Goal: Check status: Check status

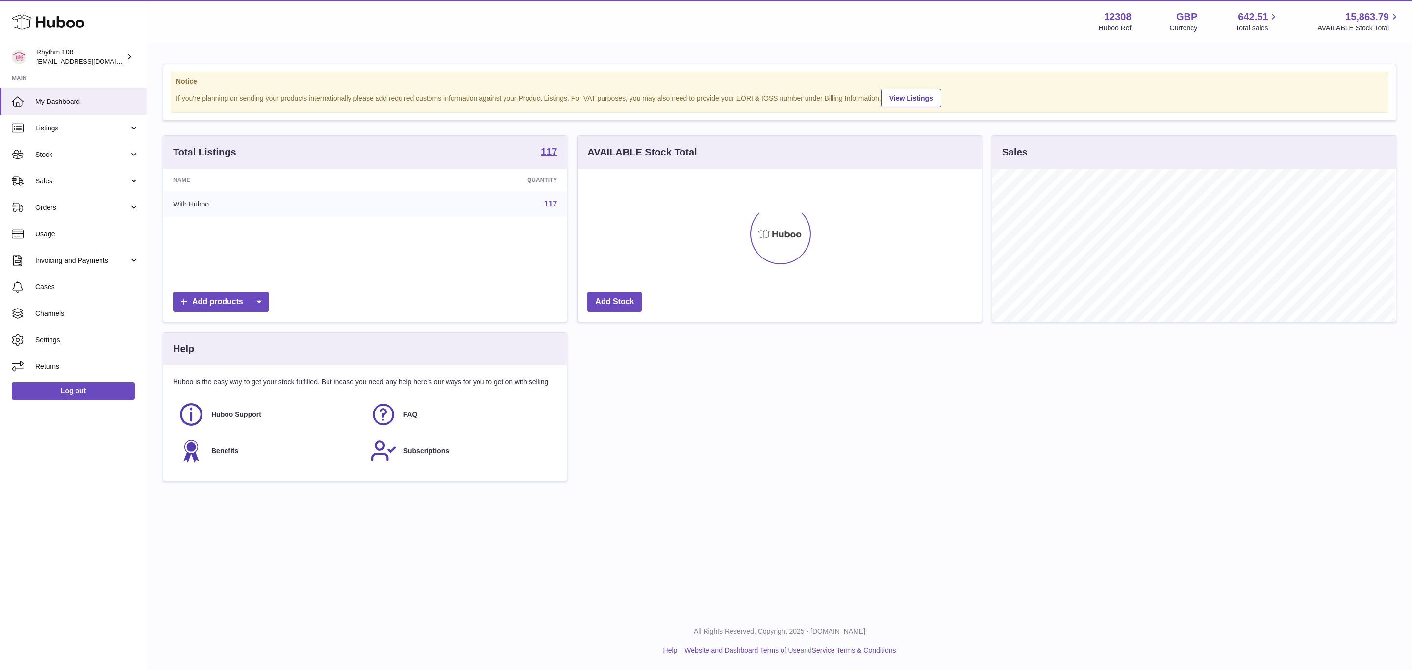
scroll to position [153, 403]
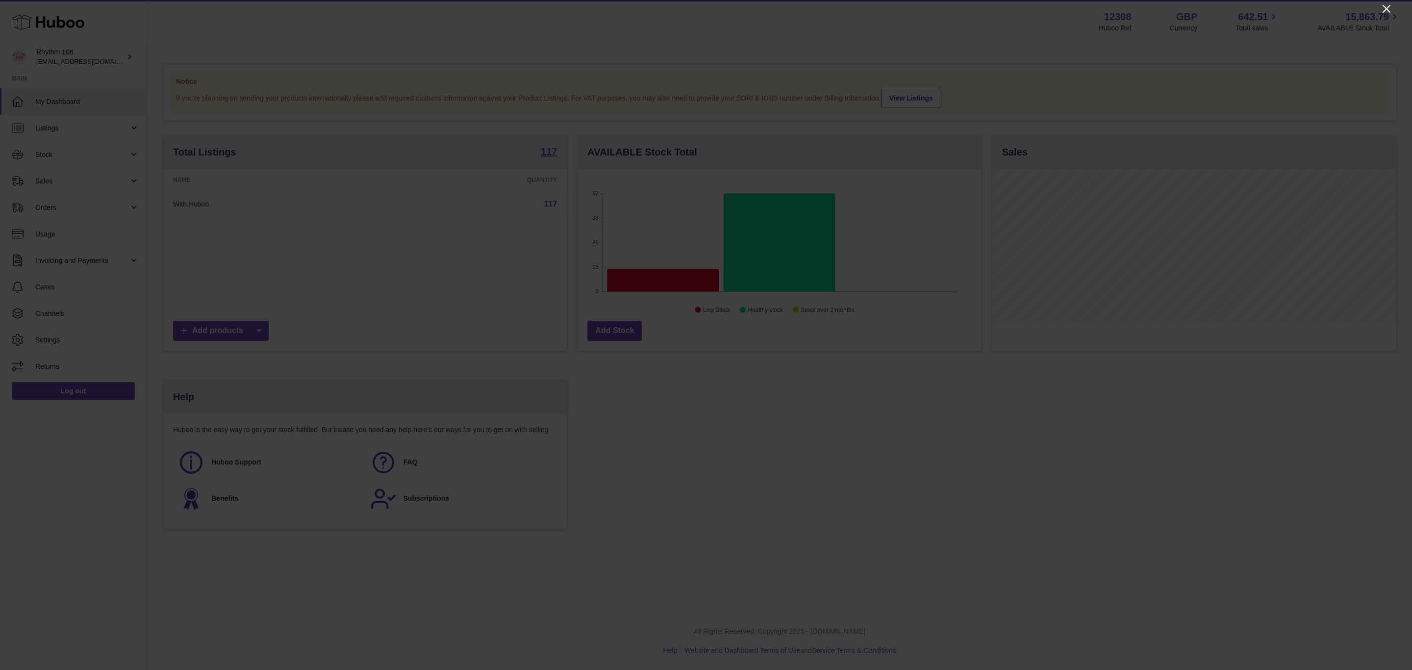
click at [1388, 9] on icon "Close" at bounding box center [1387, 9] width 12 height 12
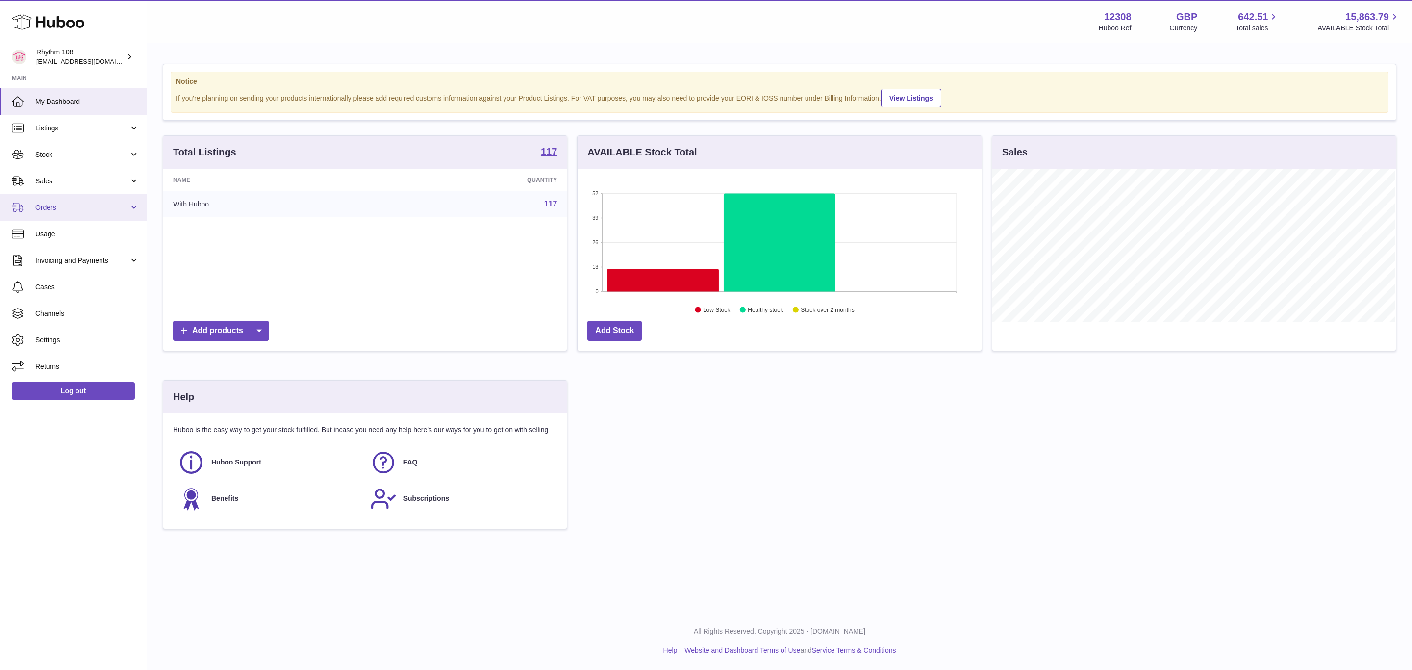
click at [61, 211] on span "Orders" at bounding box center [82, 207] width 94 height 9
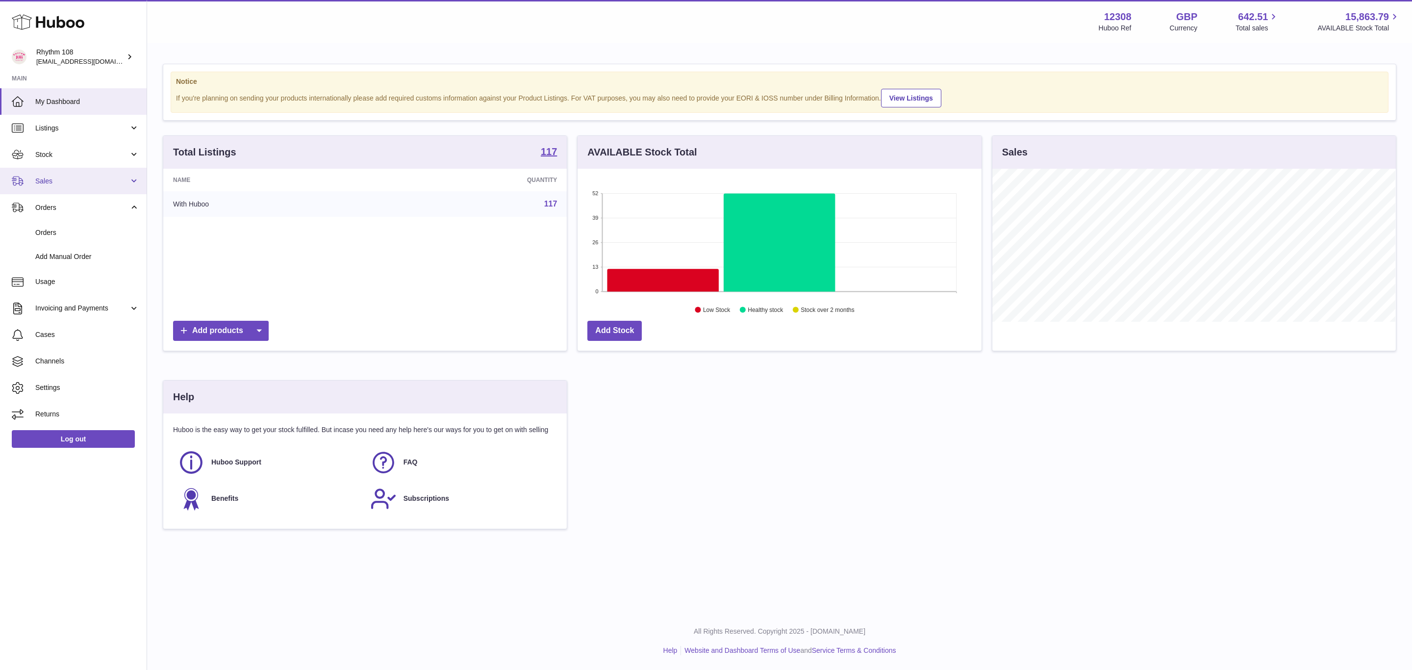
click at [75, 178] on span "Sales" at bounding box center [82, 180] width 94 height 9
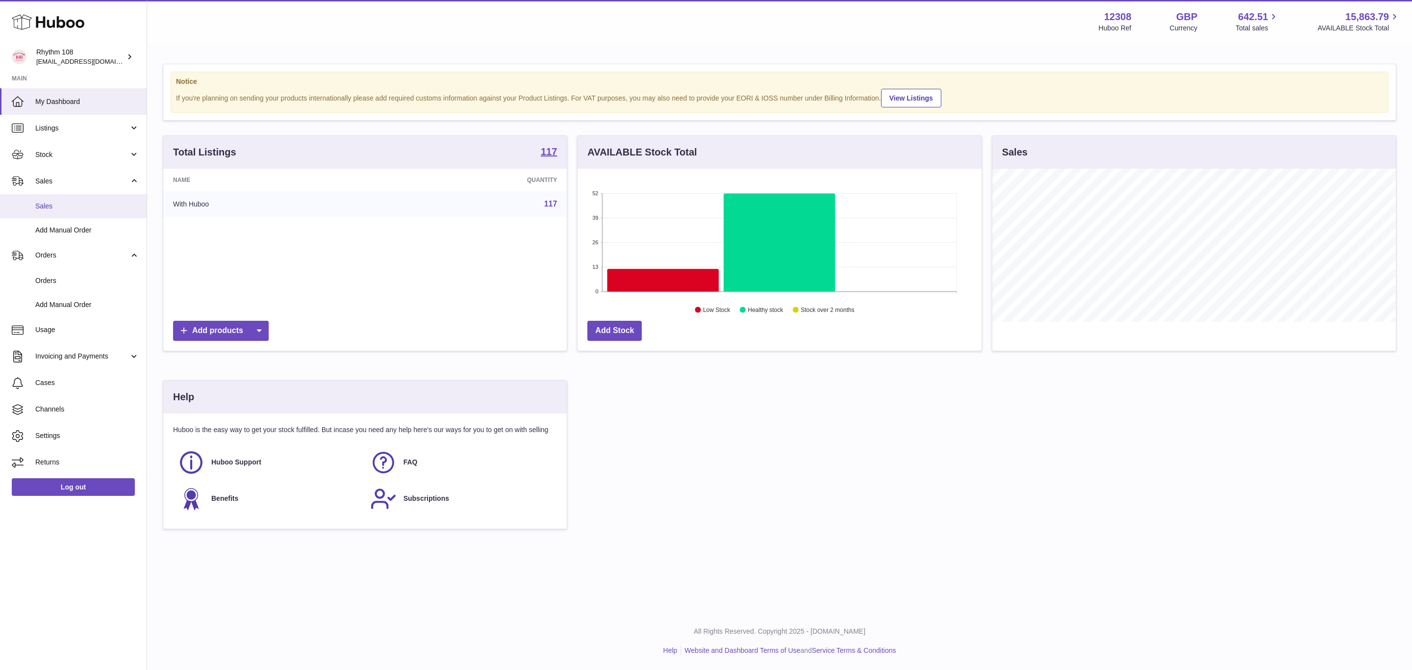
click at [47, 212] on link "Sales" at bounding box center [73, 206] width 147 height 24
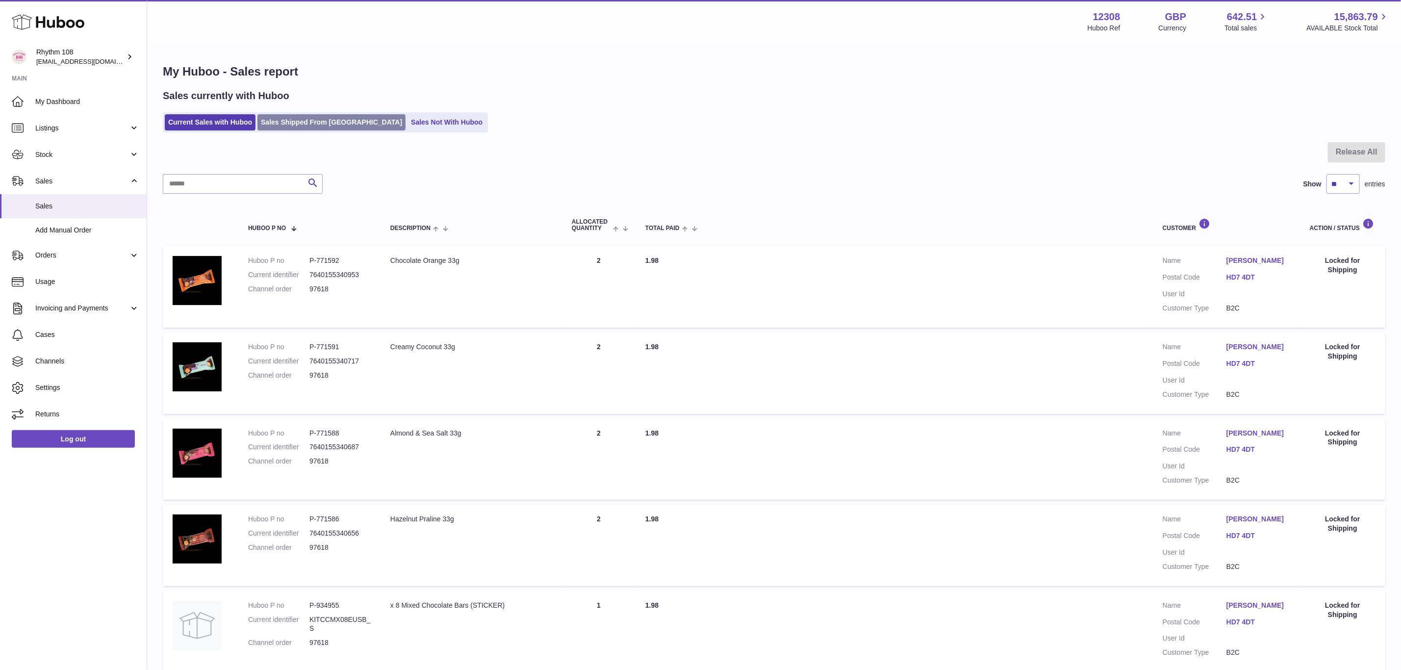
click at [313, 117] on link "Sales Shipped From Huboo" at bounding box center [331, 122] width 148 height 16
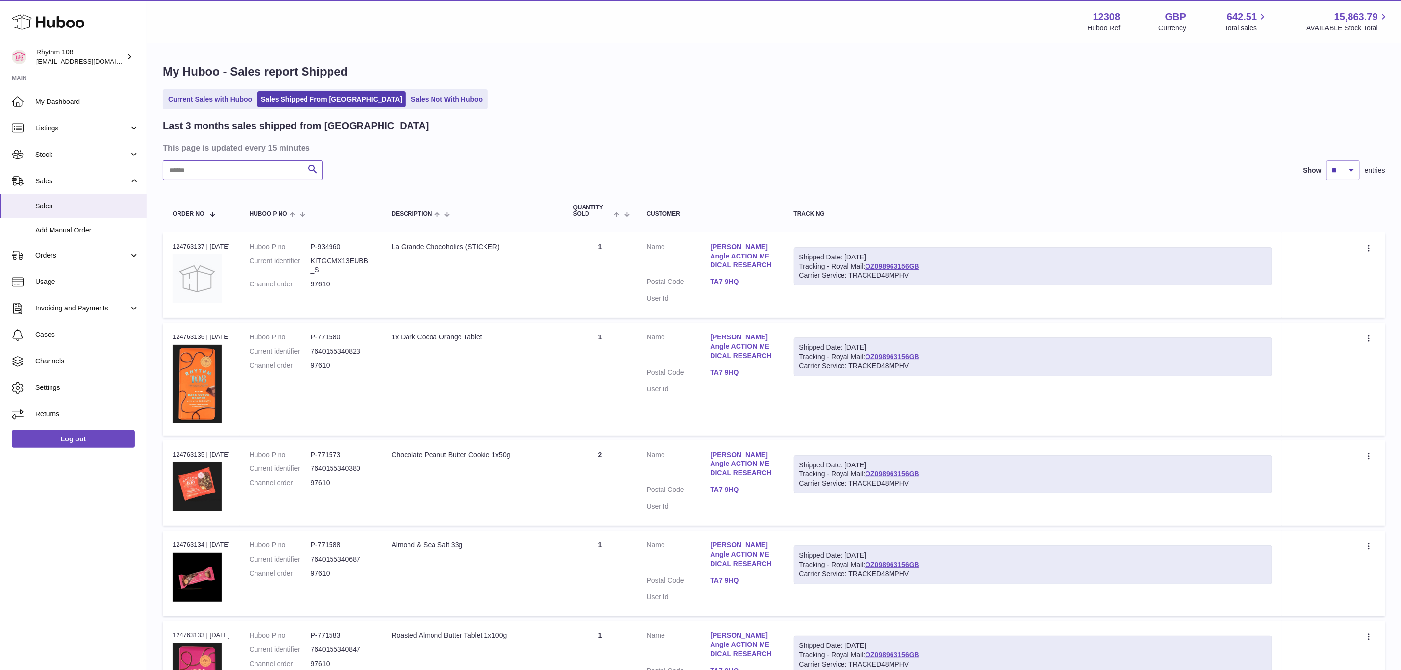
click at [193, 177] on input "text" at bounding box center [243, 170] width 160 height 20
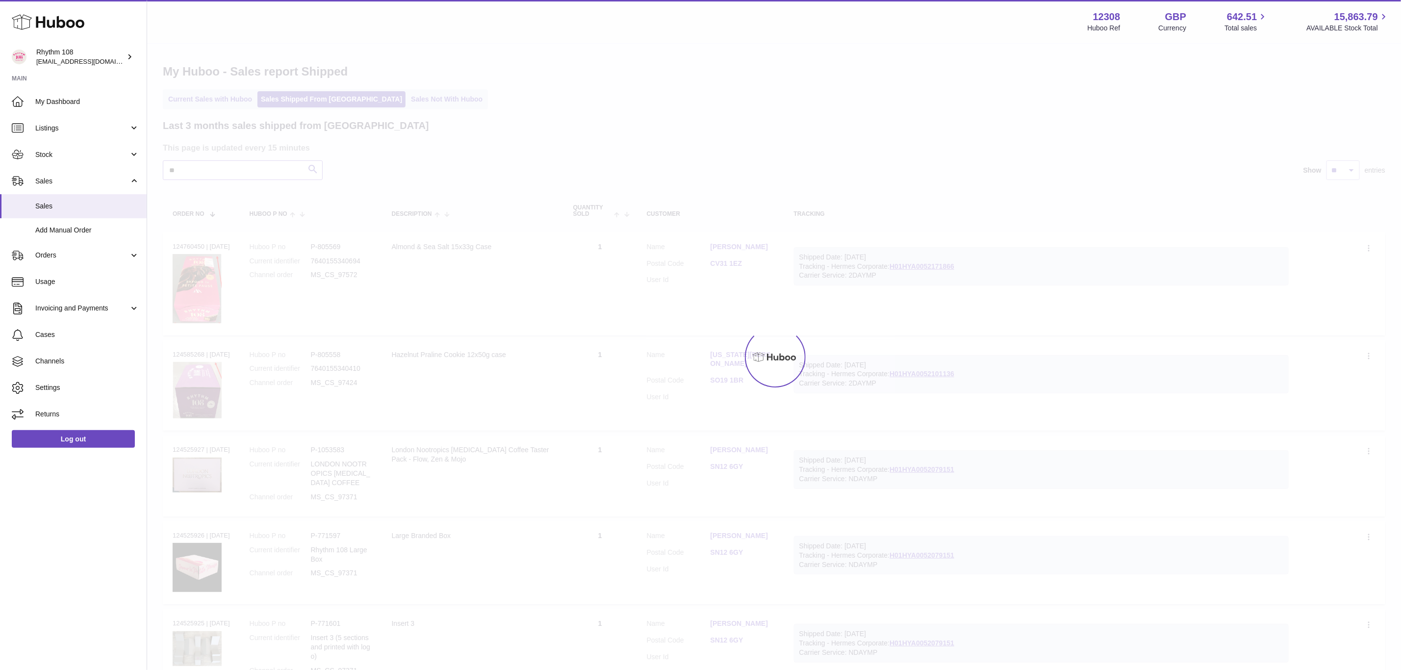
type input "*"
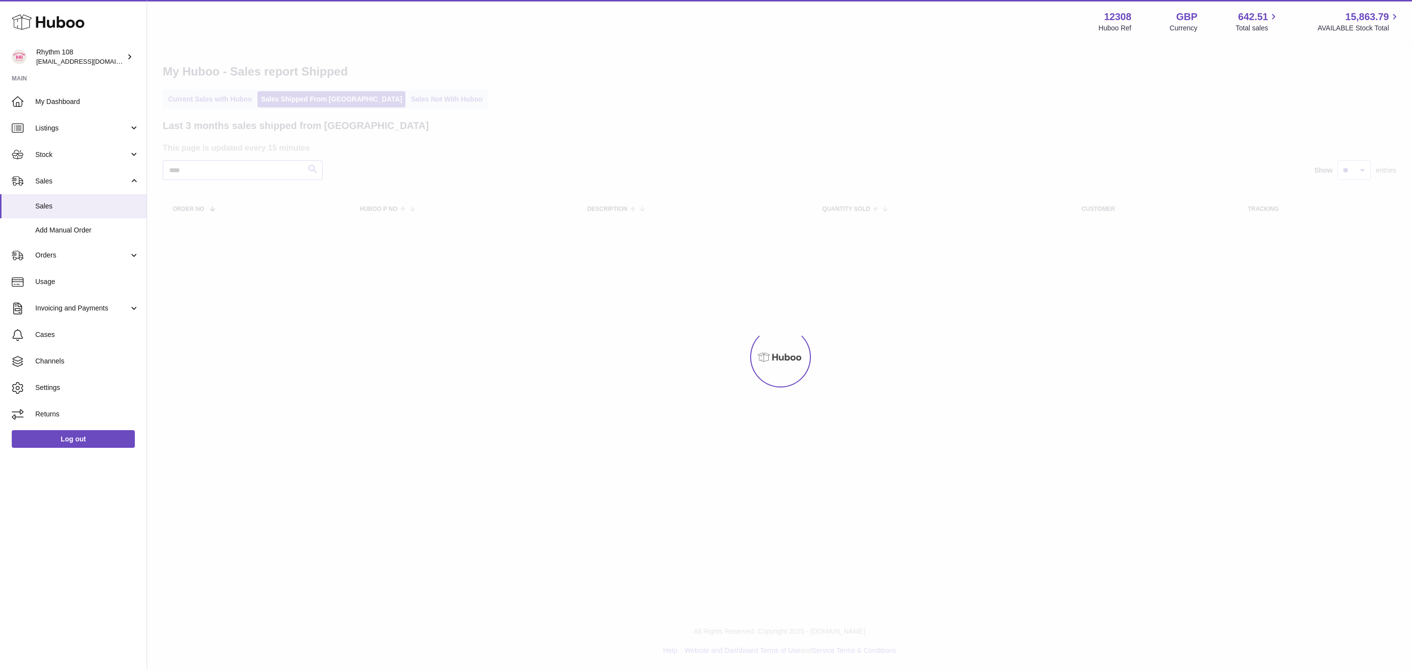
type input "****"
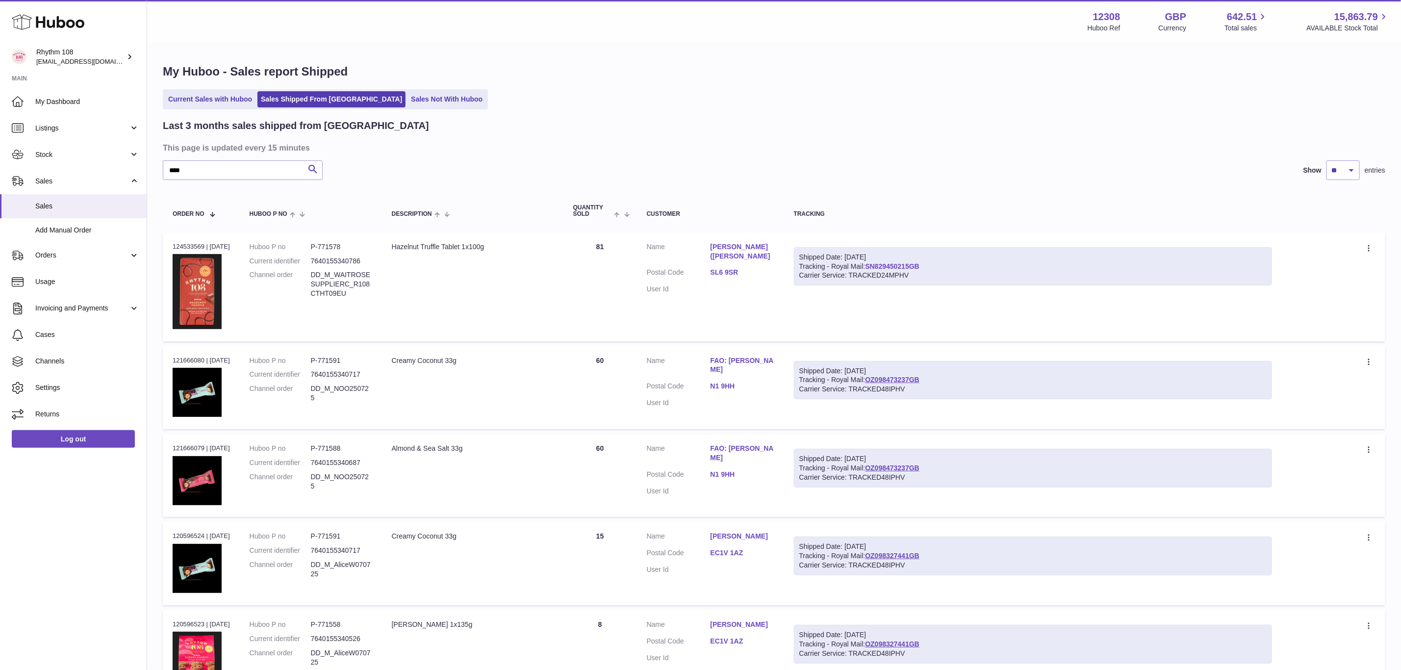
click at [919, 262] on link "SN829450215GB" at bounding box center [892, 266] width 54 height 8
click at [735, 246] on link "Hannah McGowan (Nicole Kiff" at bounding box center [742, 251] width 64 height 19
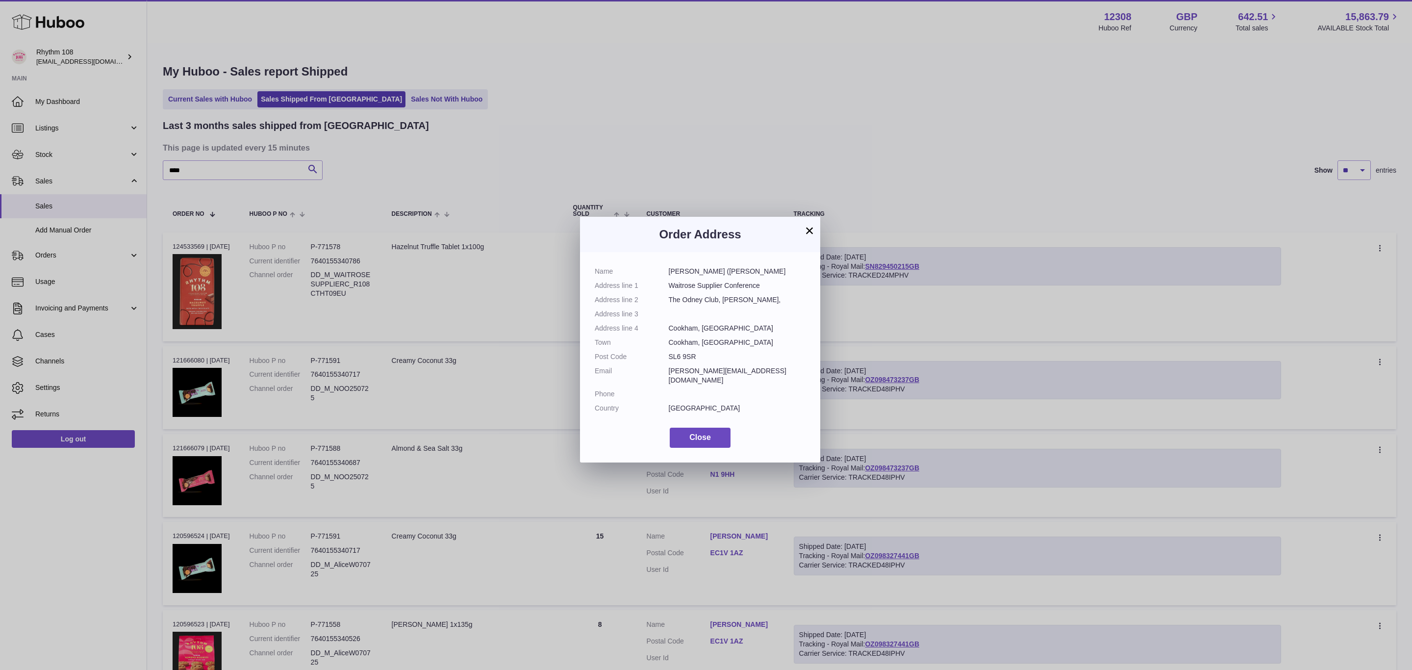
drag, startPoint x: 705, startPoint y: 358, endPoint x: 665, endPoint y: 354, distance: 40.3
click at [665, 354] on dl "Name Hannah McGowan (Nicole Kiff Address line 1 Waitrose Supplier Conference Ad…" at bounding box center [700, 342] width 211 height 151
copy dl "SL6 9SR"
click at [809, 230] on button "×" at bounding box center [810, 231] width 12 height 12
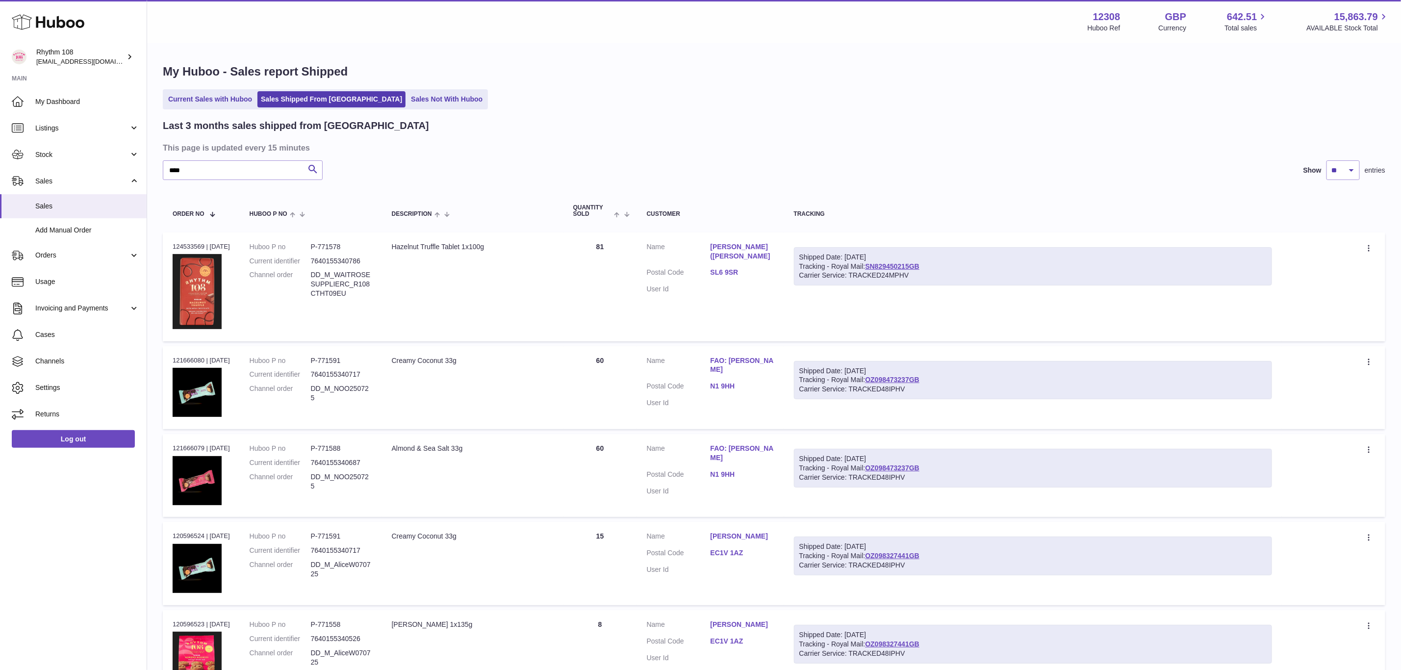
click at [1024, 158] on div "Last 3 months sales shipped from Huboo This page is updated every 15 minutes **…" at bounding box center [774, 454] width 1222 height 671
